Goal: Information Seeking & Learning: Learn about a topic

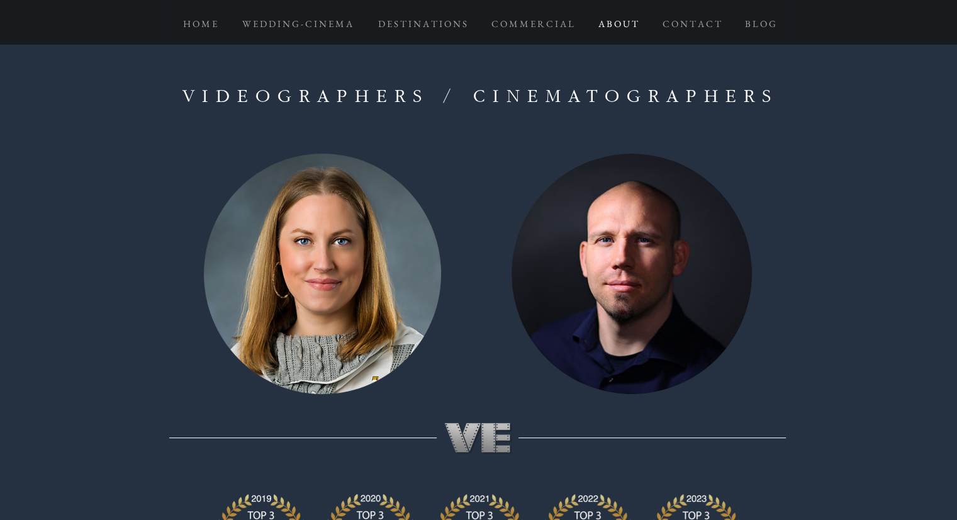
scroll to position [1, 0]
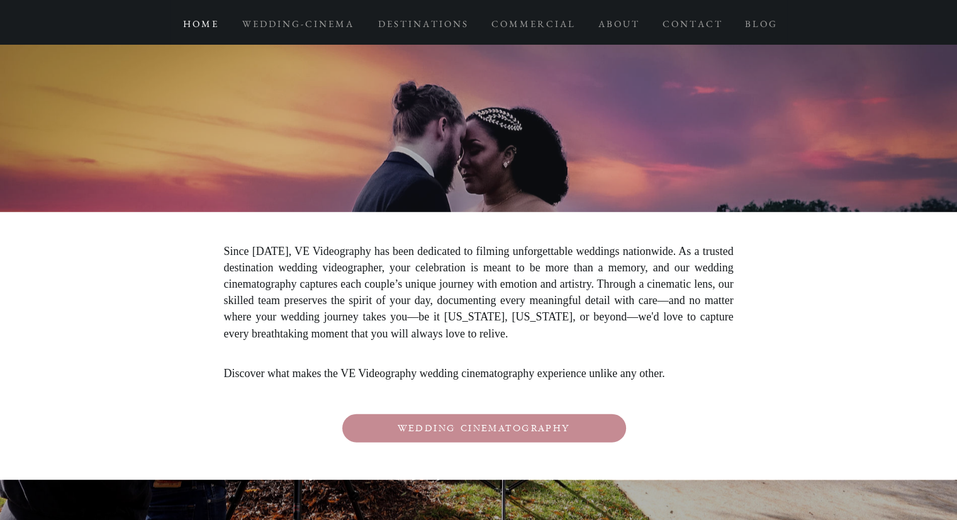
scroll to position [2637, 0]
click at [298, 367] on span "Discover what makes the VE Videography wedding cinematography experience unlike…" at bounding box center [444, 373] width 441 height 13
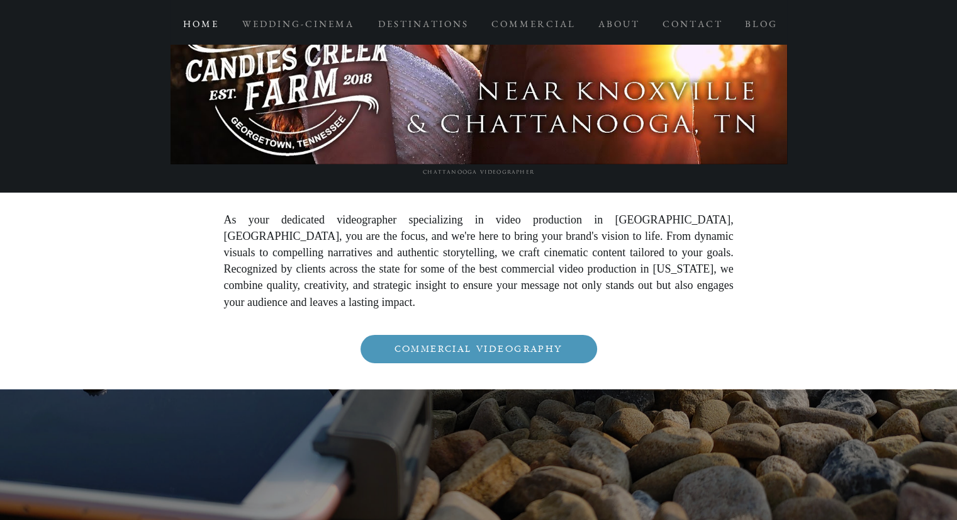
scroll to position [3940, 0]
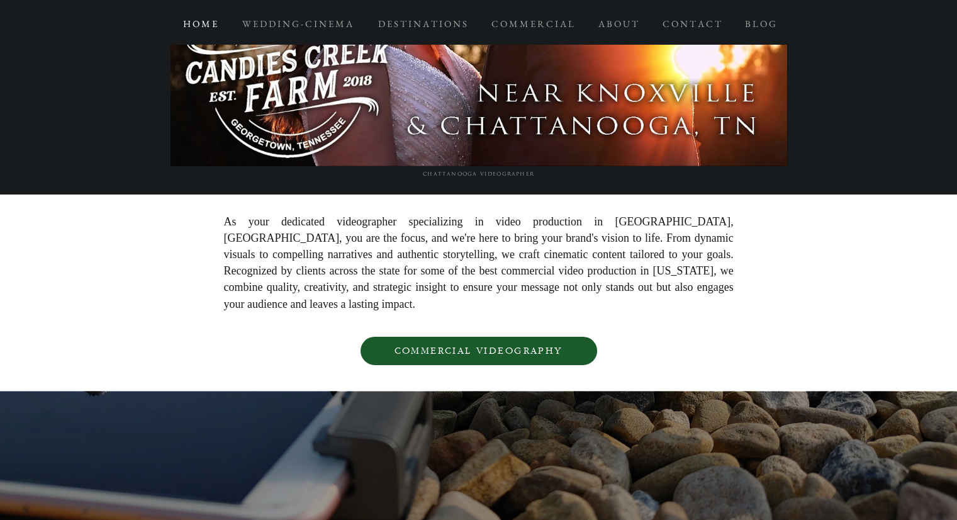
click at [481, 337] on span "COMMERCIAL VIDEOGRAPHY" at bounding box center [478, 351] width 236 height 28
click at [523, 345] on span "COMMERCIAL VIDEOGRAPHY" at bounding box center [478, 350] width 169 height 11
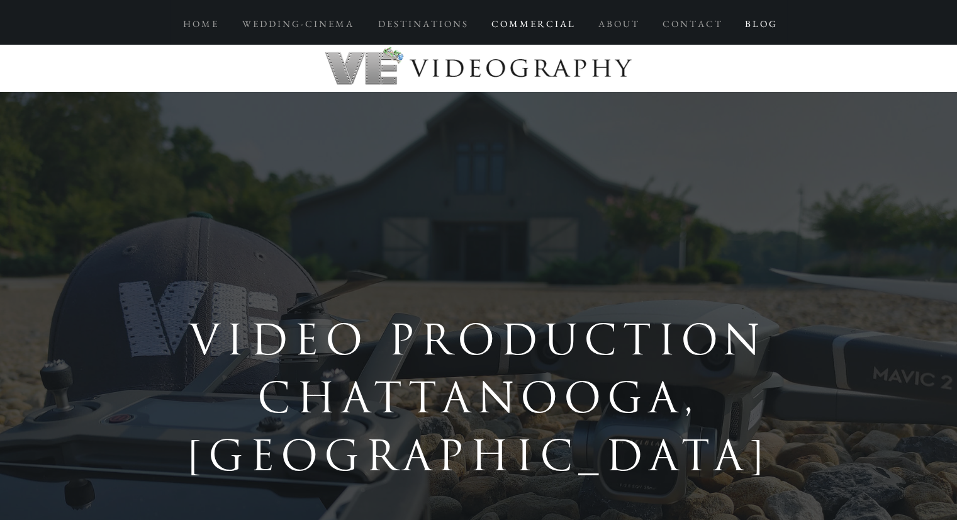
click at [764, 24] on p "B L O G" at bounding box center [759, 24] width 43 height 23
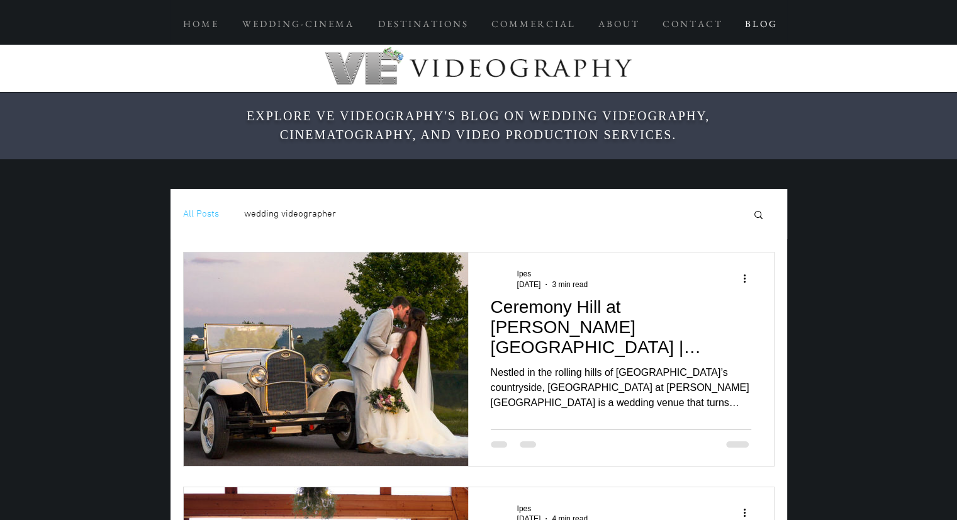
click at [764, 24] on p "B L O G" at bounding box center [759, 24] width 43 height 23
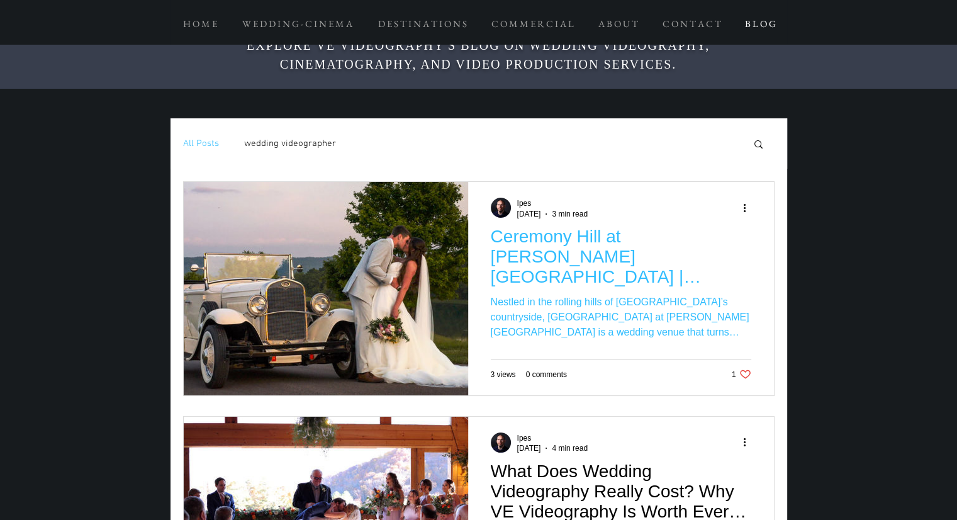
scroll to position [38, 0]
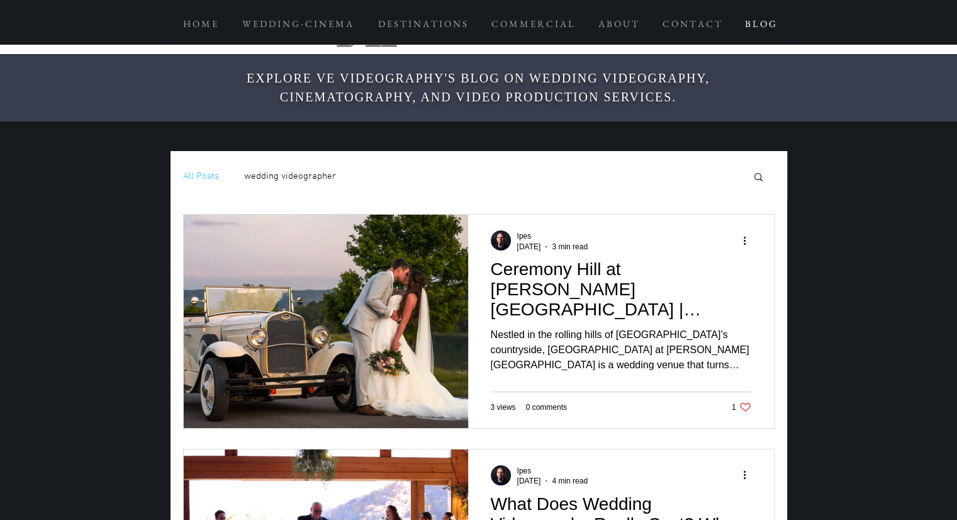
click at [521, 26] on p "C O M M E R C I A L" at bounding box center [532, 24] width 95 height 23
click at [528, 31] on p "C O M M E R C I A L" at bounding box center [532, 24] width 95 height 23
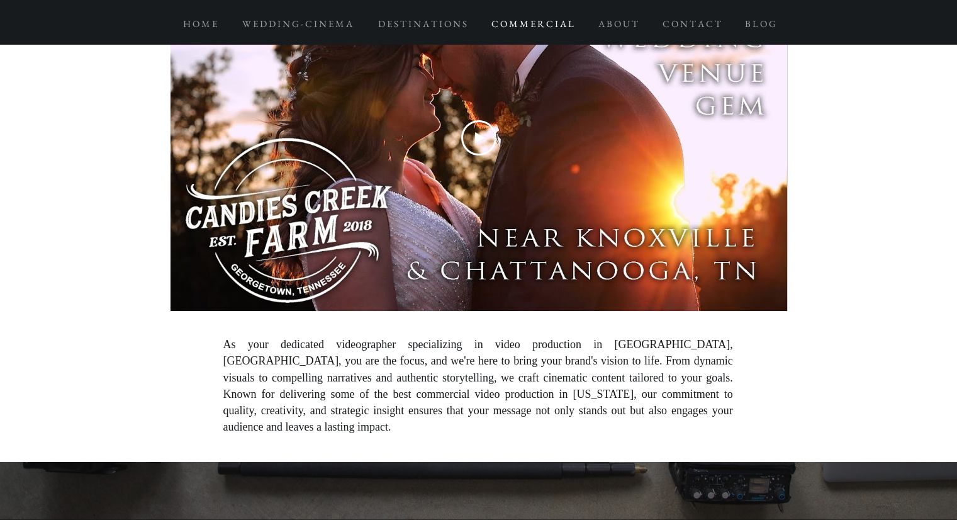
scroll to position [903, 0]
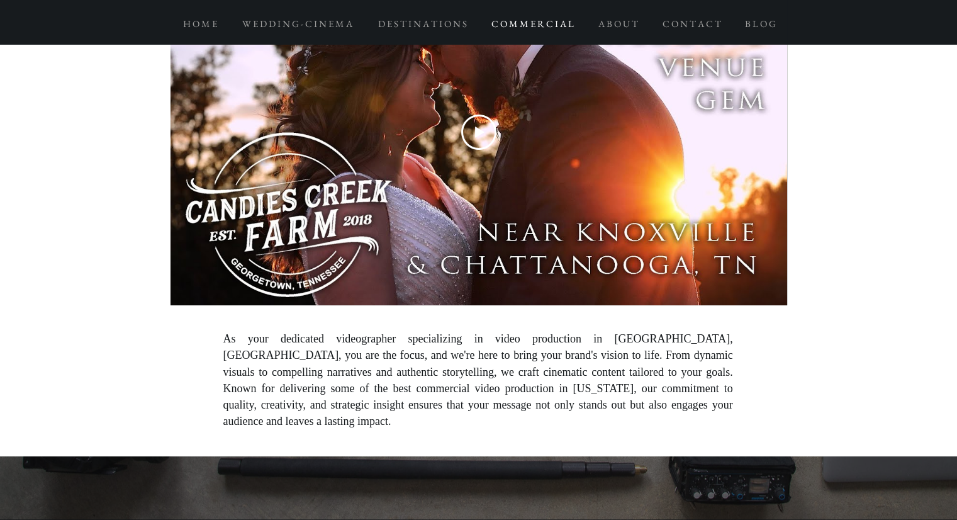
click at [645, 252] on div "Play Video" at bounding box center [478, 131] width 616 height 347
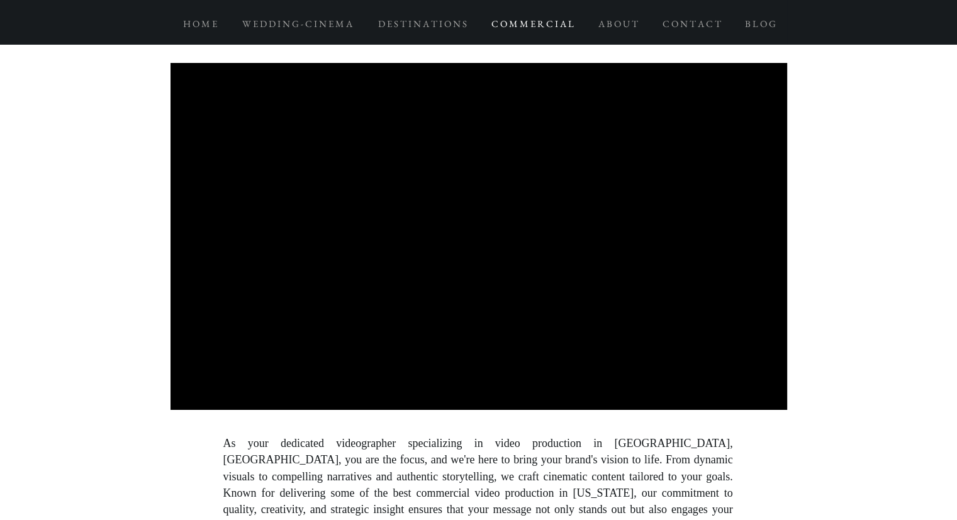
scroll to position [782, 0]
